Goal: Information Seeking & Learning: Learn about a topic

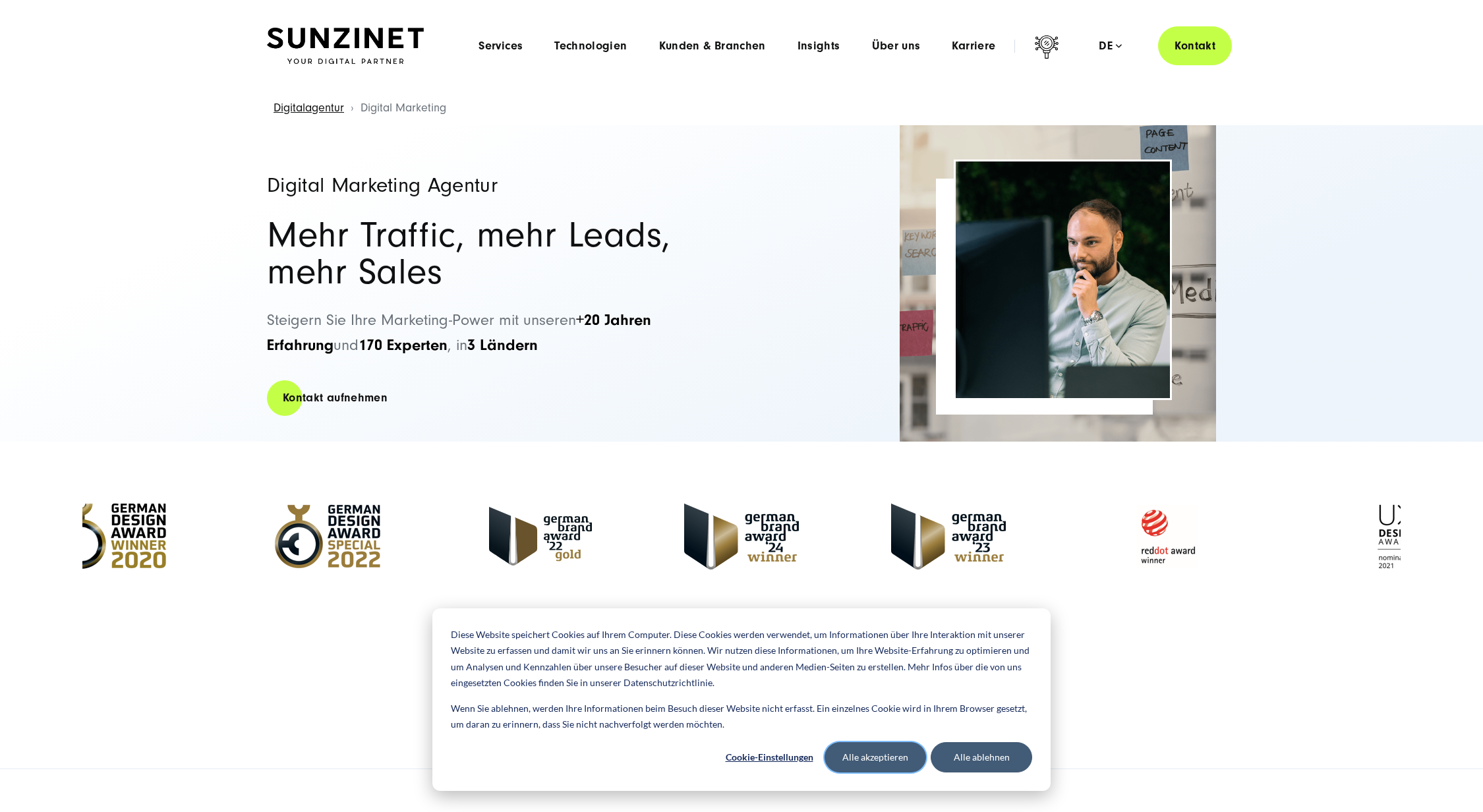
click at [867, 754] on button "Alle akzeptieren" at bounding box center [875, 757] width 101 height 30
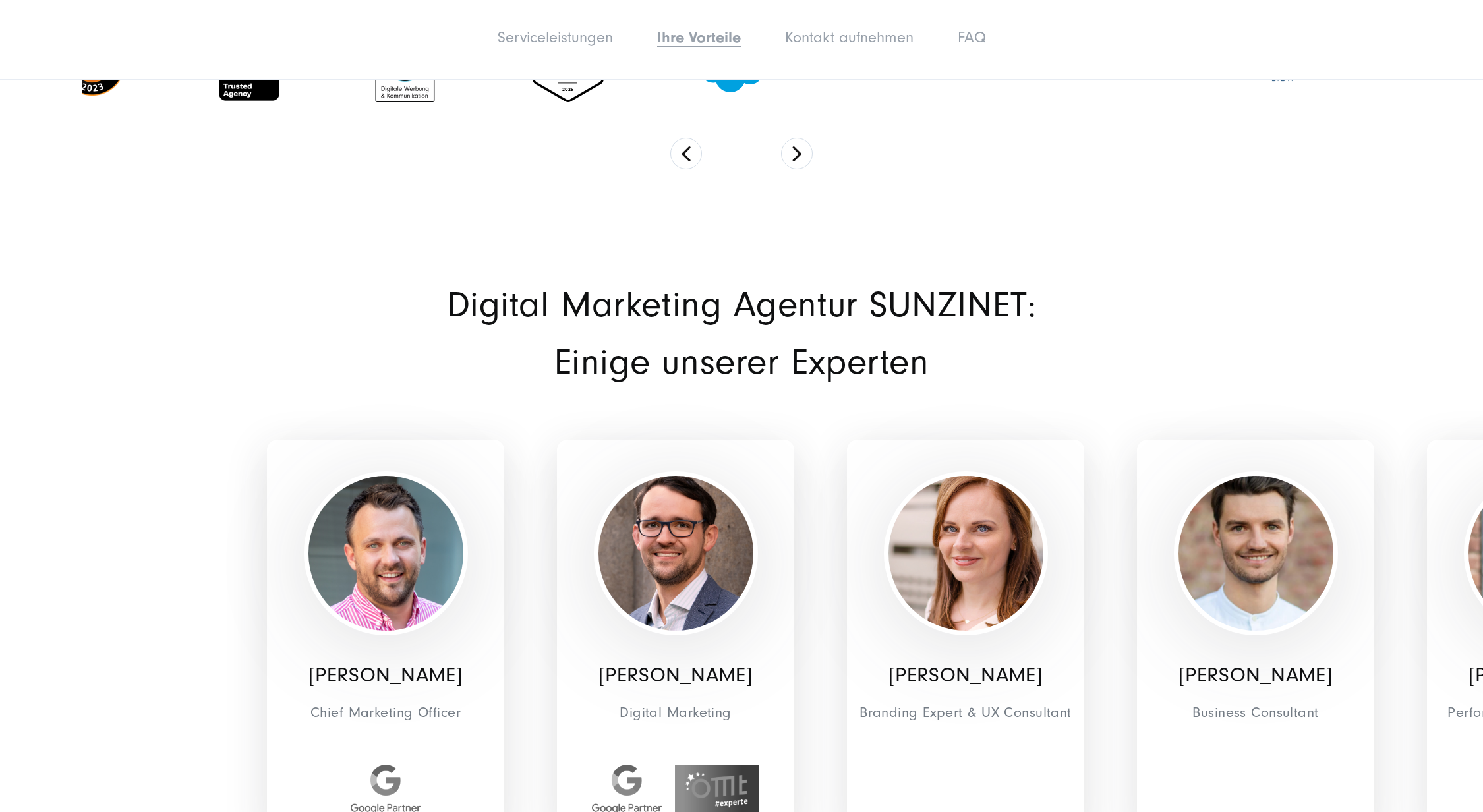
scroll to position [5171, 0]
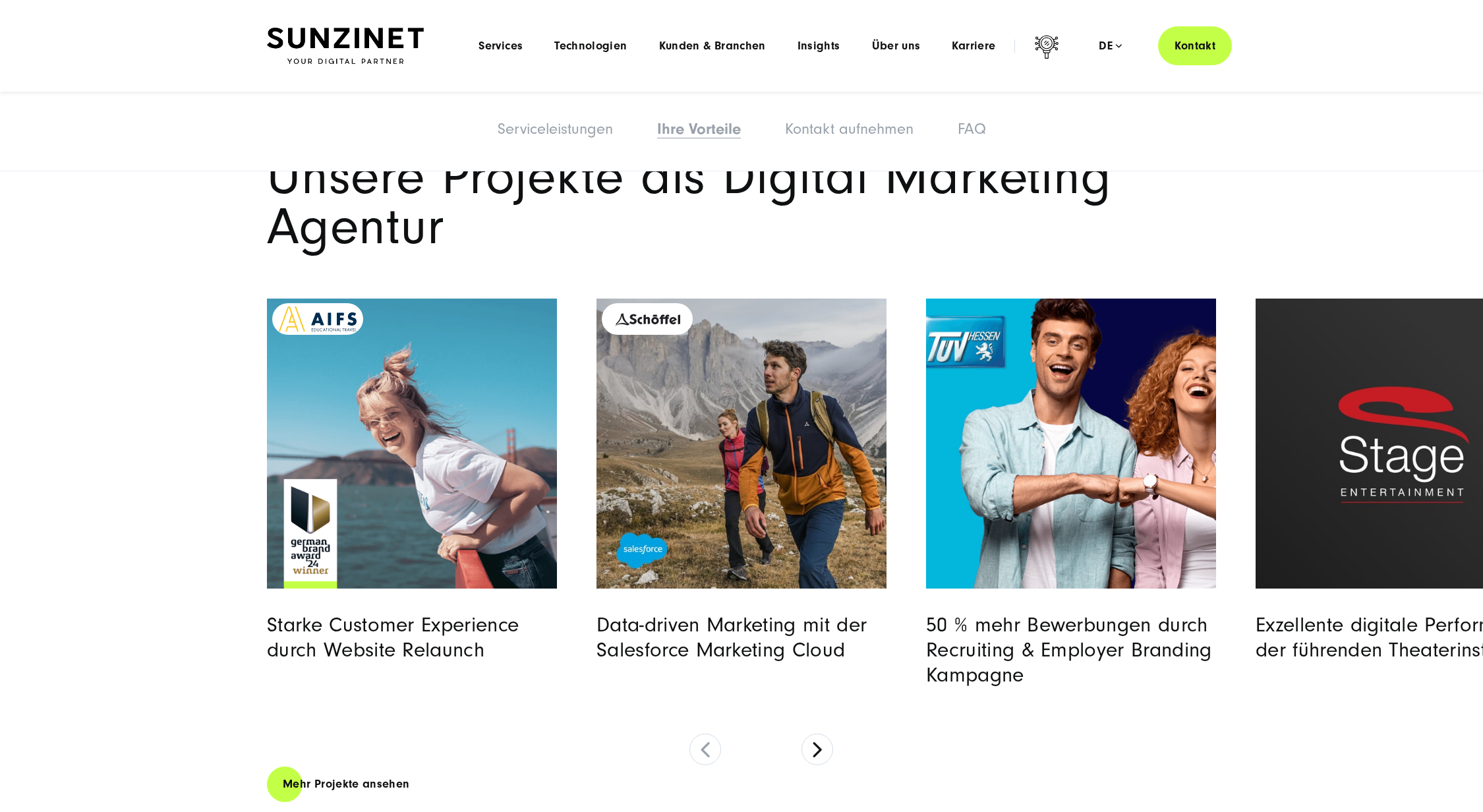
scroll to position [6045, 0]
click at [820, 734] on button at bounding box center [817, 749] width 31 height 31
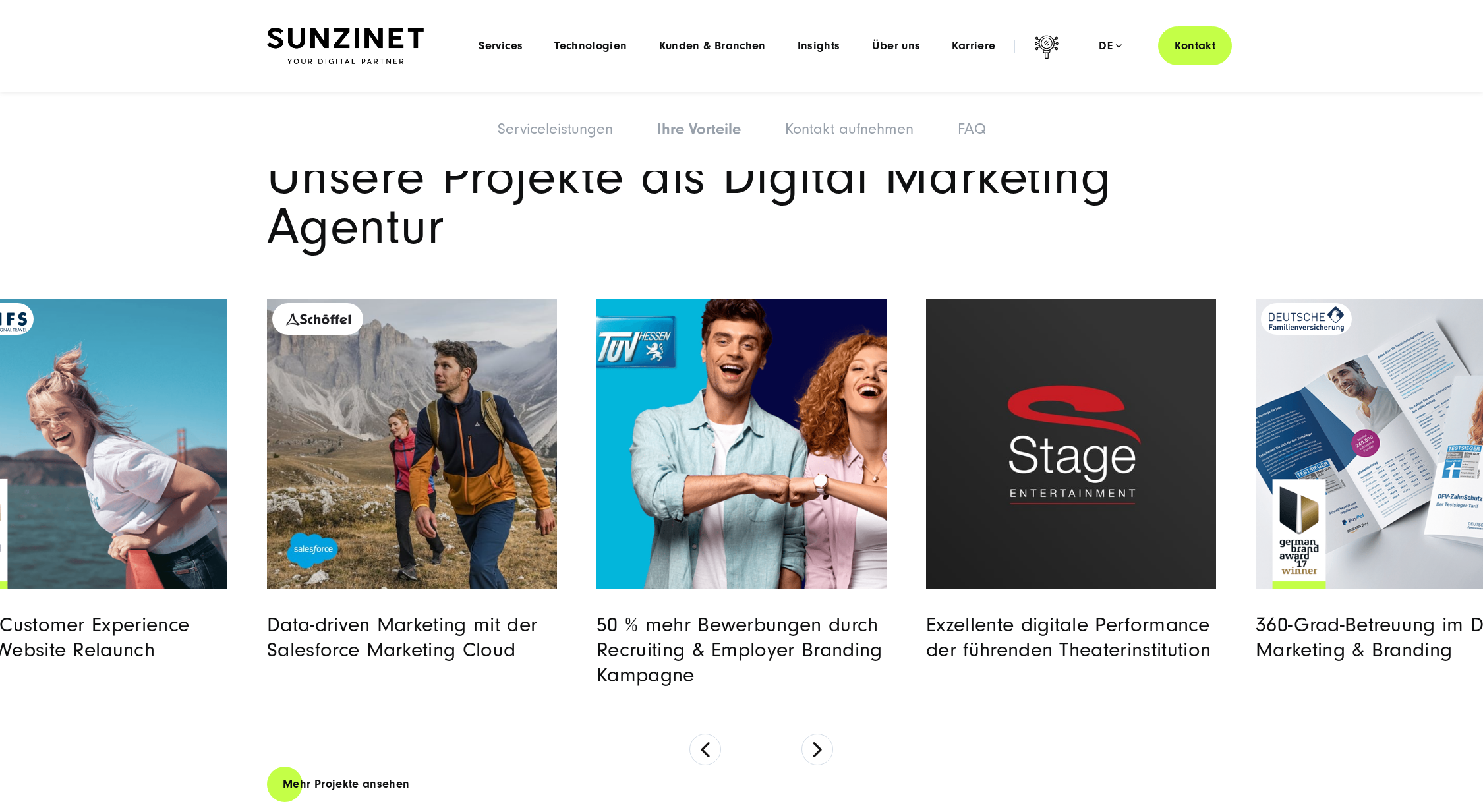
click at [1111, 333] on img "Read full post: Stage Entertainment" at bounding box center [1071, 443] width 296 height 295
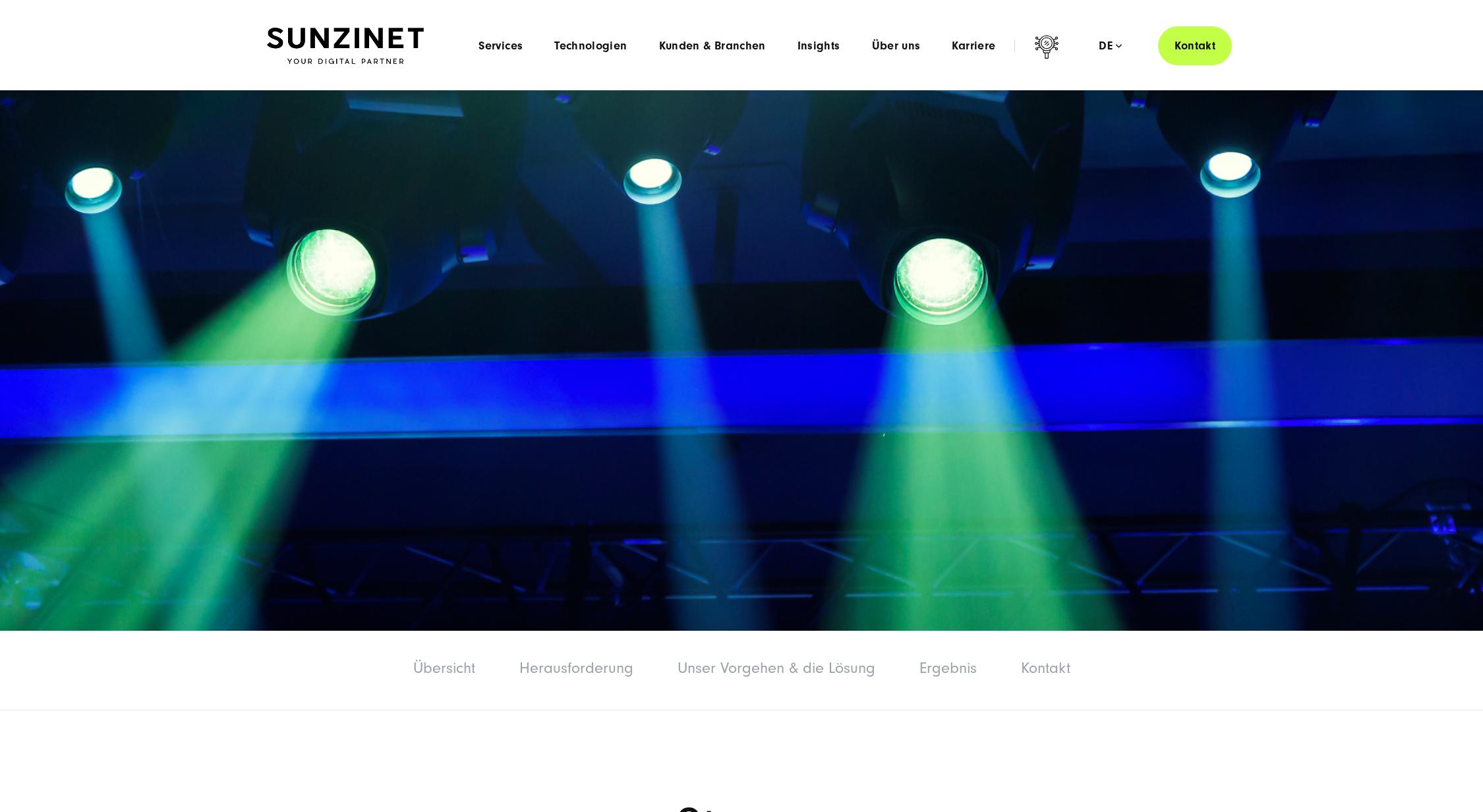
scroll to position [-1, 0]
